Goal: Task Accomplishment & Management: Use online tool/utility

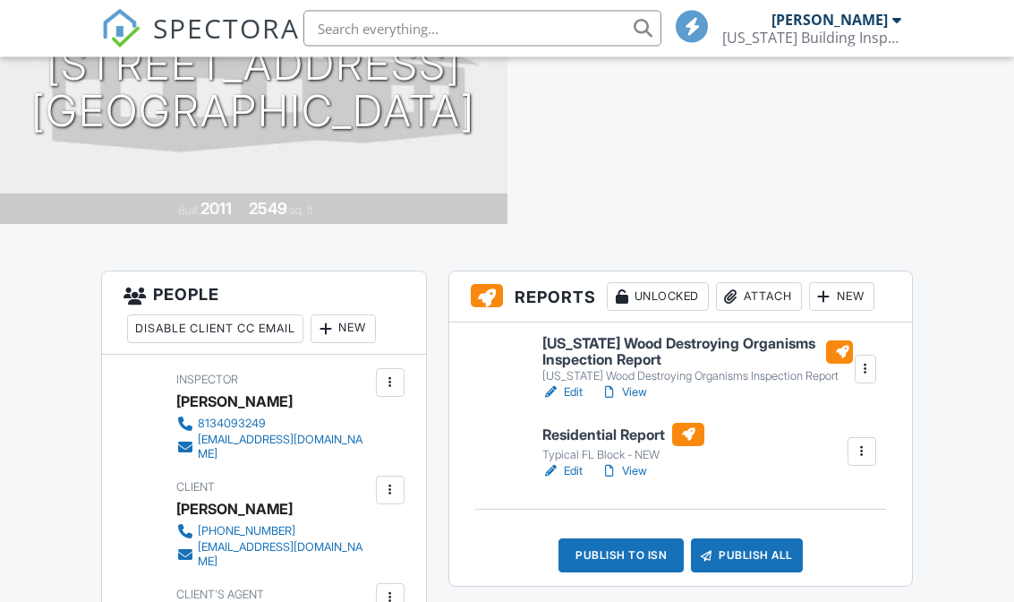
scroll to position [277, 0]
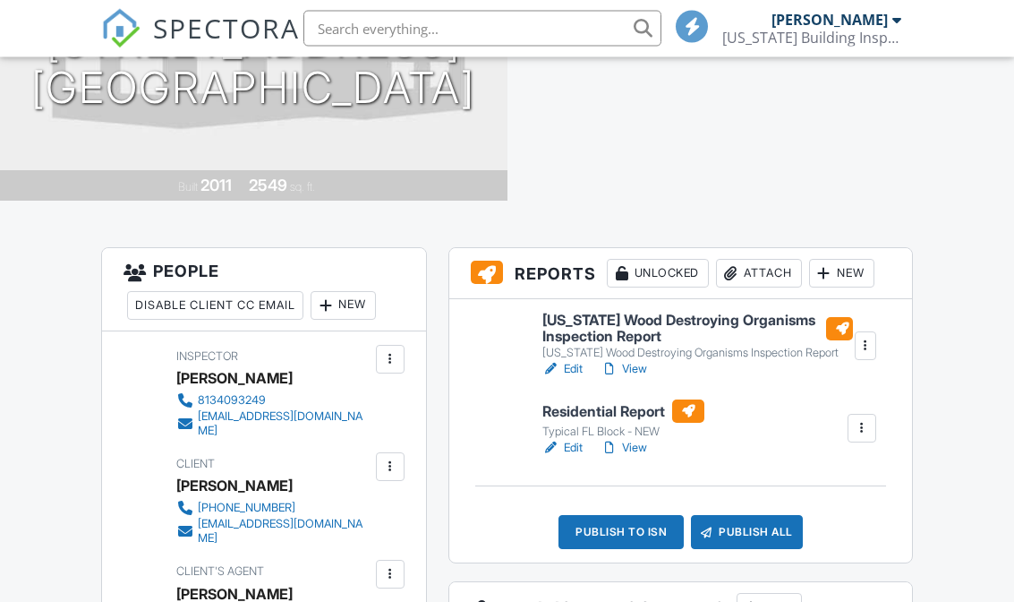
click at [845, 274] on div "New" at bounding box center [841, 274] width 65 height 29
click at [841, 284] on div "New" at bounding box center [841, 274] width 65 height 29
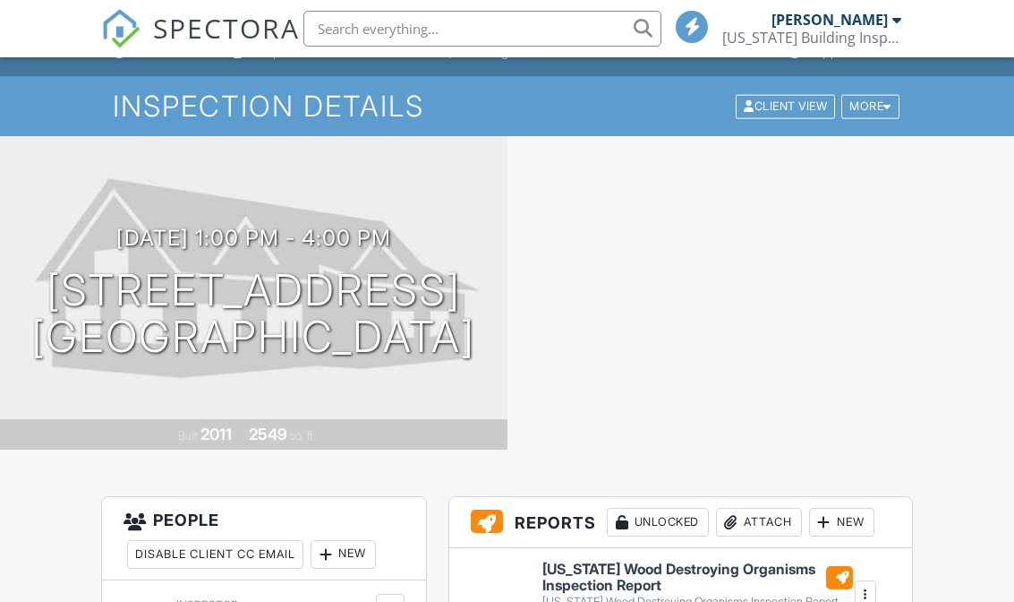
scroll to position [0, 0]
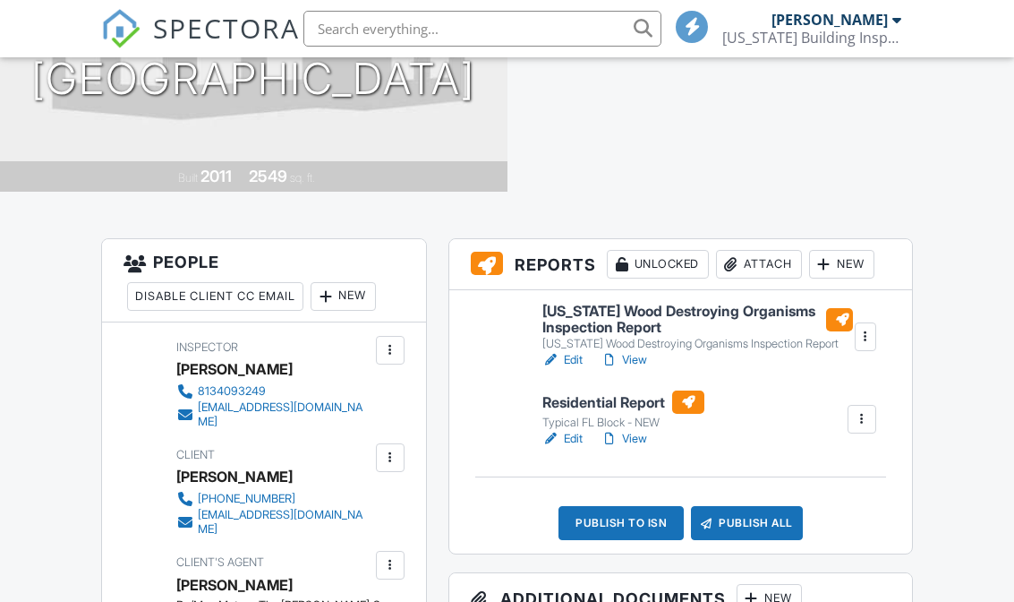
click at [843, 271] on div "New" at bounding box center [841, 264] width 65 height 29
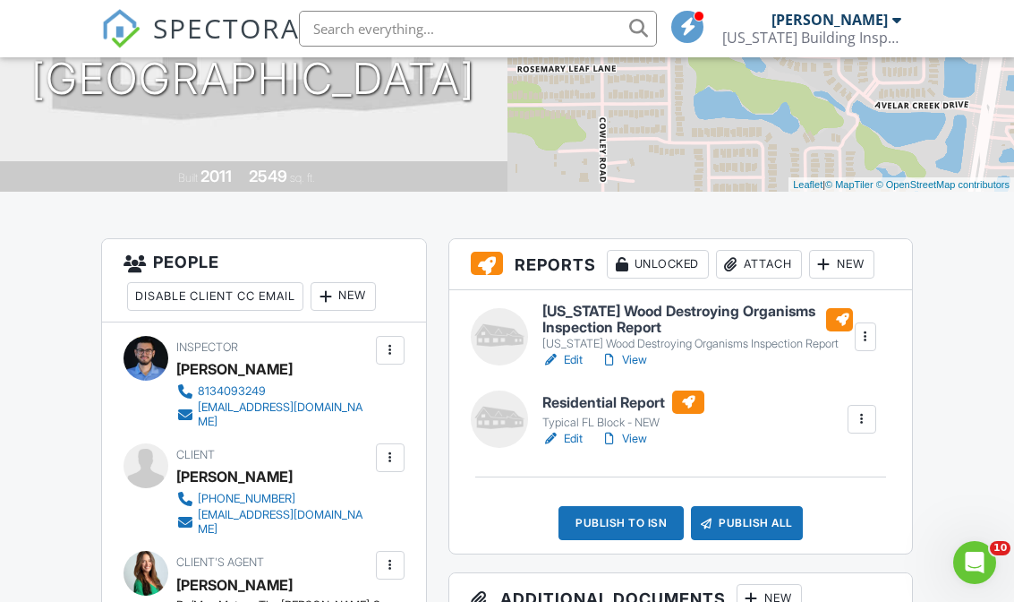
click at [849, 270] on div "New" at bounding box center [841, 264] width 65 height 29
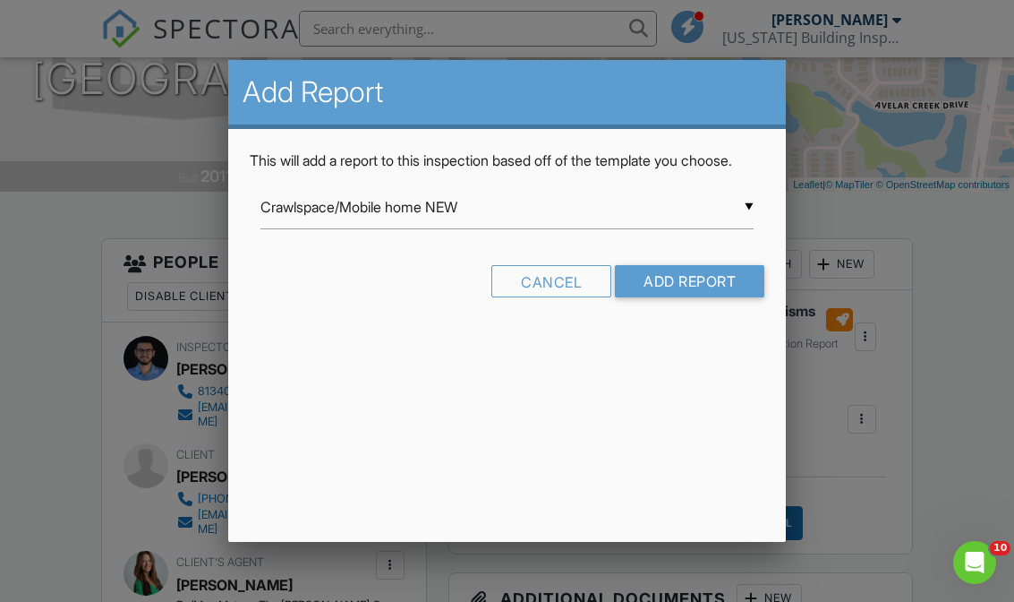
click at [727, 229] on input "Crawlspace/Mobile home NEW" at bounding box center [506, 207] width 493 height 44
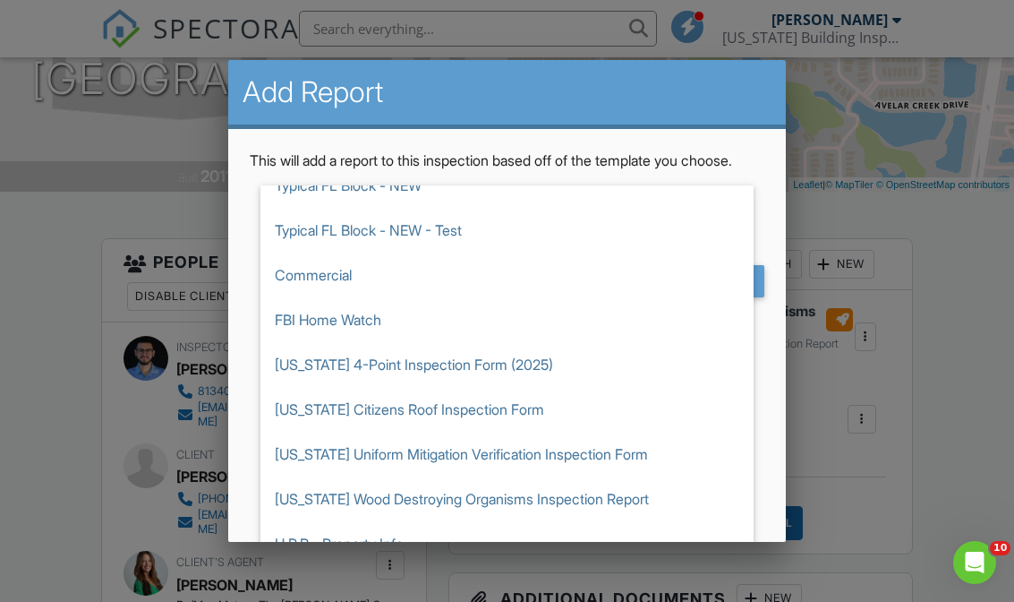
scroll to position [650, 0]
click at [312, 383] on span "[US_STATE] 4-Point Inspection Form (2025)" at bounding box center [506, 363] width 493 height 45
type input "[US_STATE] 4-Point Inspection Form (2025)"
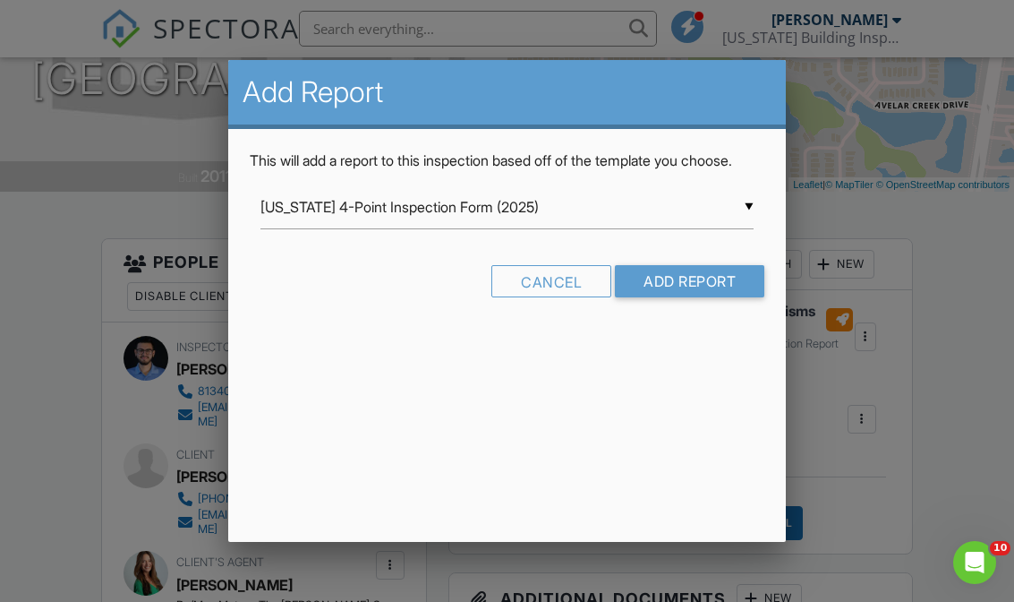
scroll to position [0, 0]
click at [707, 297] on input "Add Report" at bounding box center [689, 281] width 149 height 32
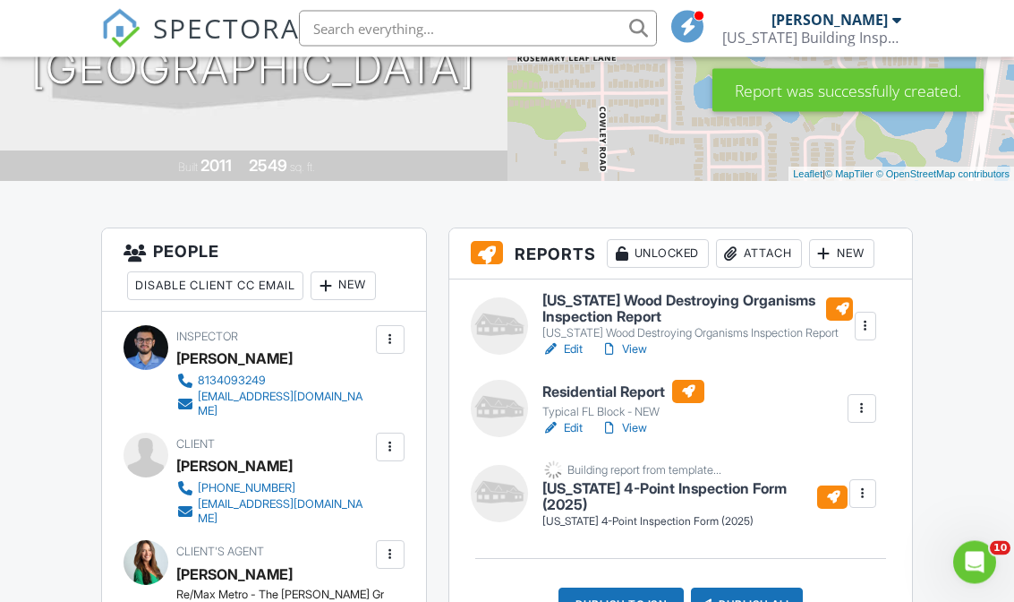
click at [847, 253] on div "New" at bounding box center [841, 254] width 65 height 29
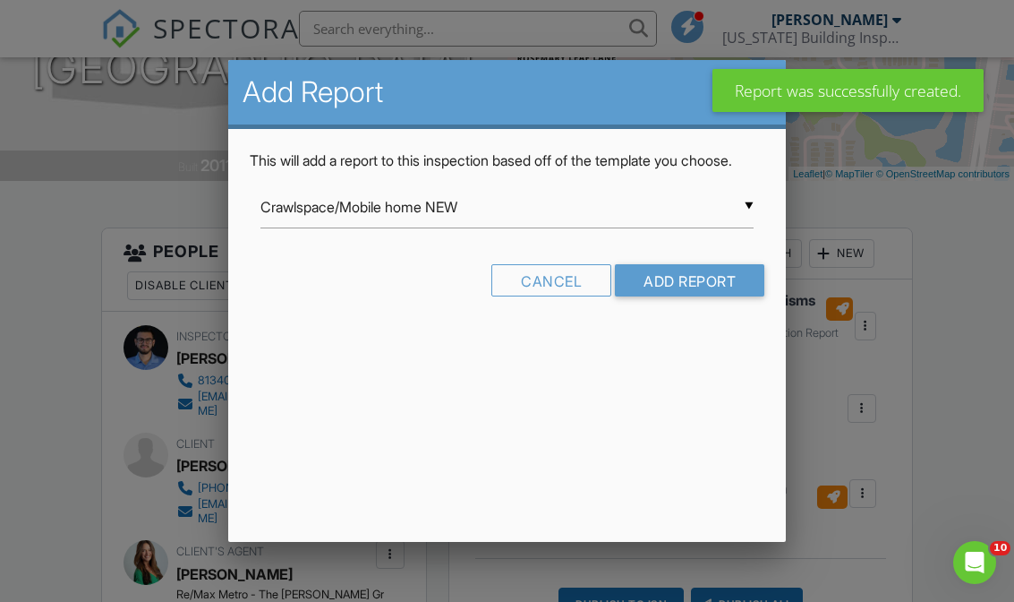
click at [732, 229] on input "Crawlspace/Mobile home NEW" at bounding box center [506, 207] width 493 height 44
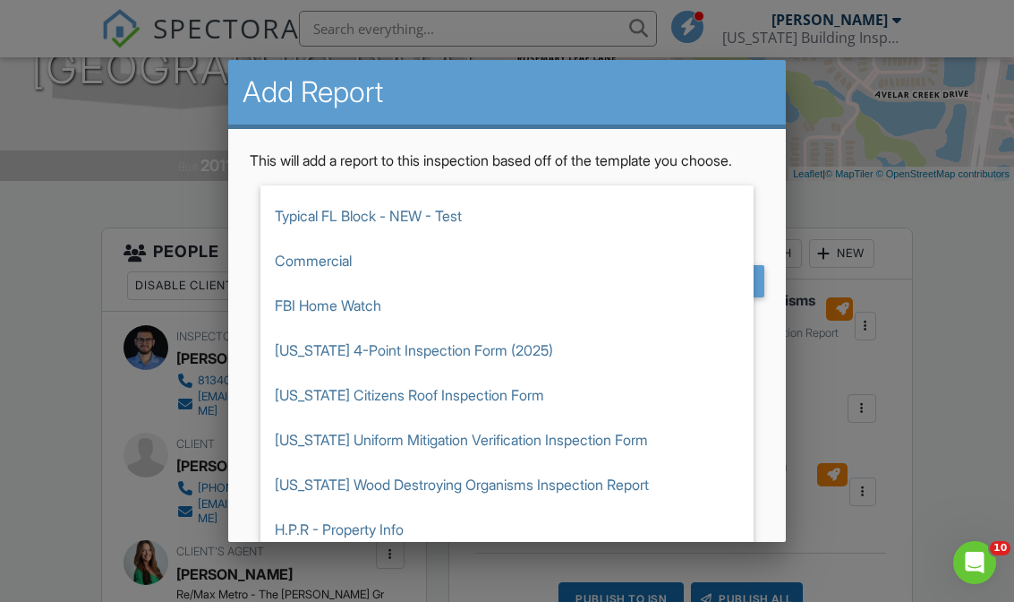
scroll to position [673, 0]
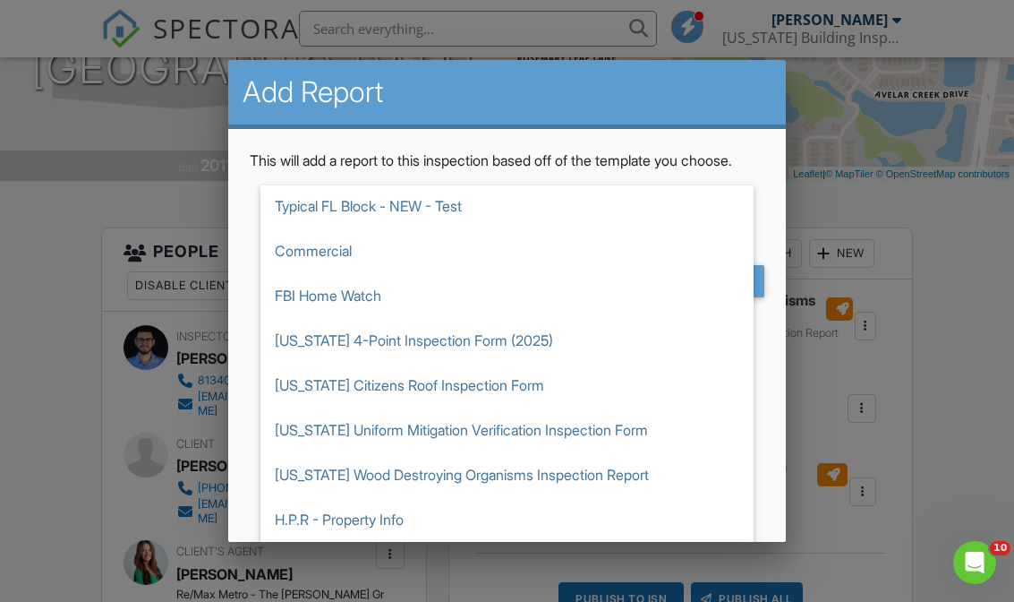
click at [652, 452] on span "[US_STATE] Uniform Mitigation Verification Inspection Form" at bounding box center [506, 429] width 493 height 45
type input "[US_STATE] Uniform Mitigation Verification Inspection Form"
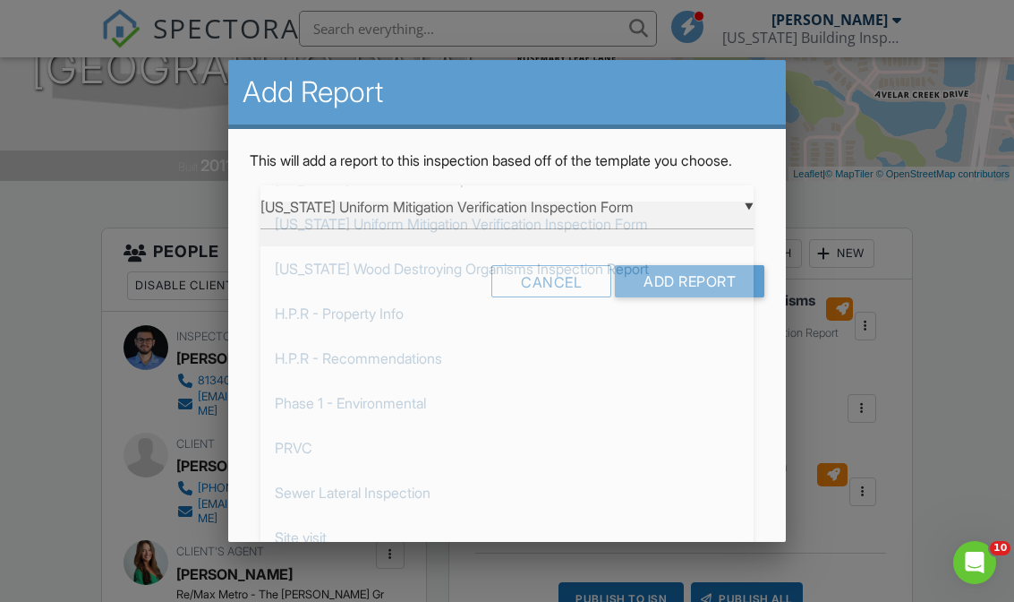
scroll to position [0, 0]
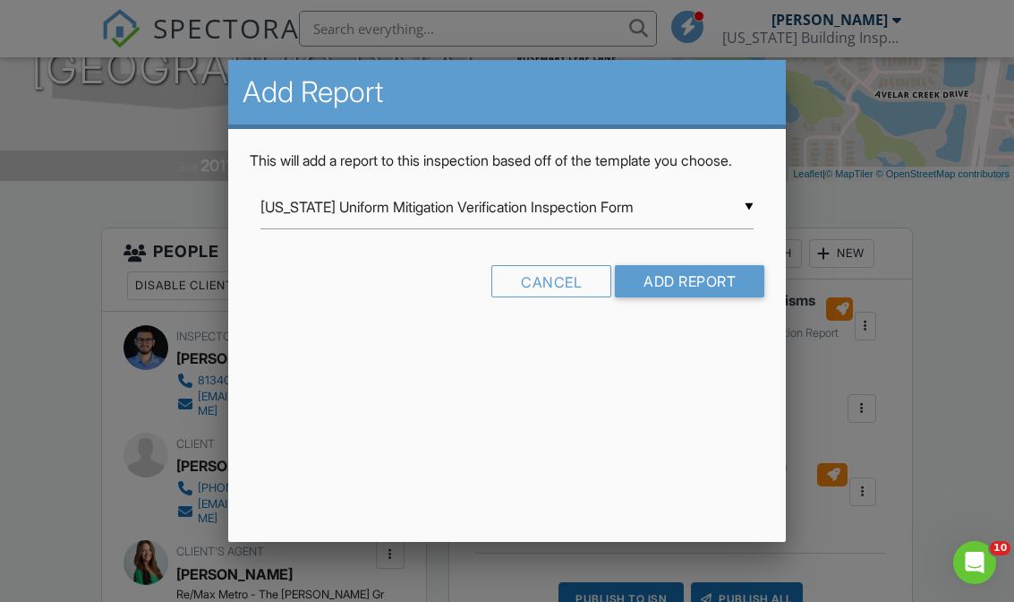
click at [704, 297] on input "Add Report" at bounding box center [689, 281] width 149 height 32
